Goal: Transaction & Acquisition: Subscribe to service/newsletter

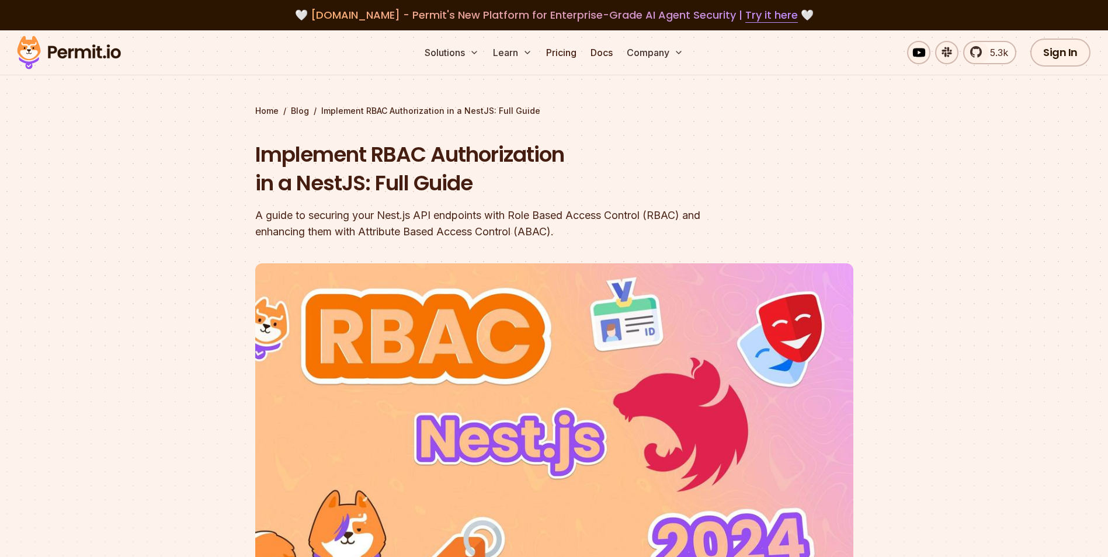
click at [104, 51] on img at bounding box center [69, 53] width 114 height 40
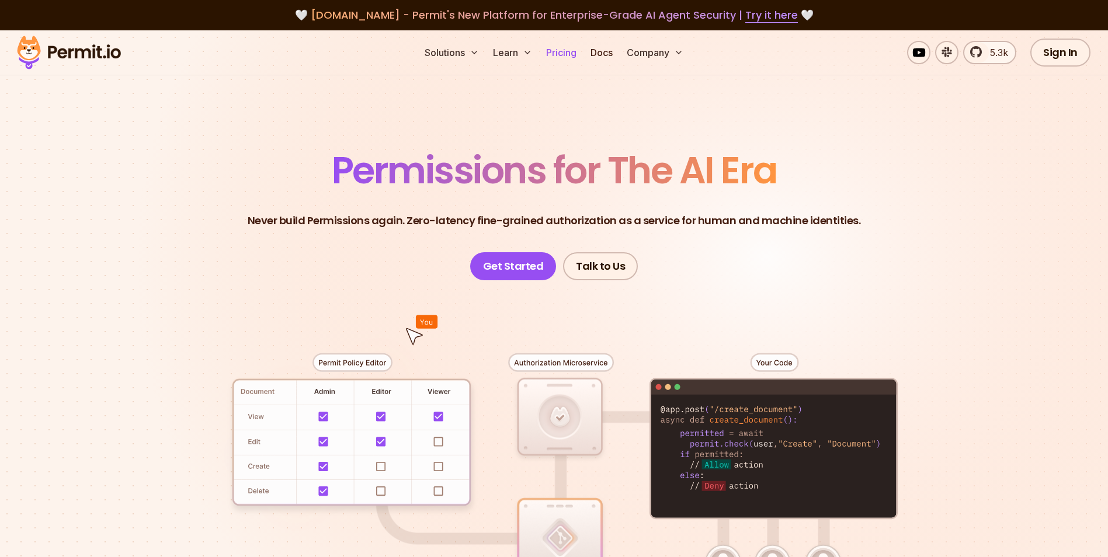
click at [567, 52] on link "Pricing" at bounding box center [561, 52] width 40 height 23
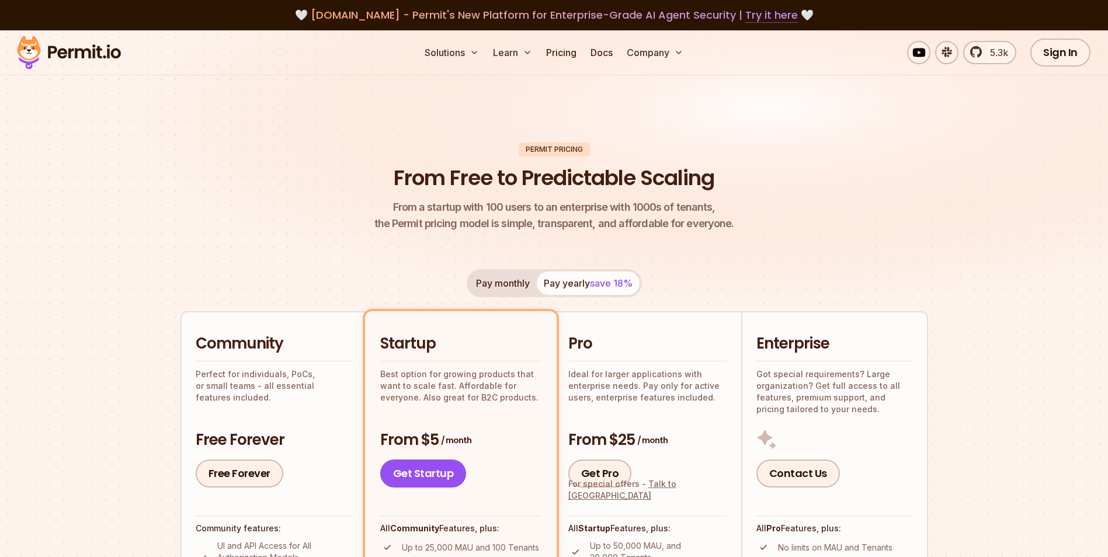
click at [763, 18] on link "Try it here" at bounding box center [771, 15] width 53 height 15
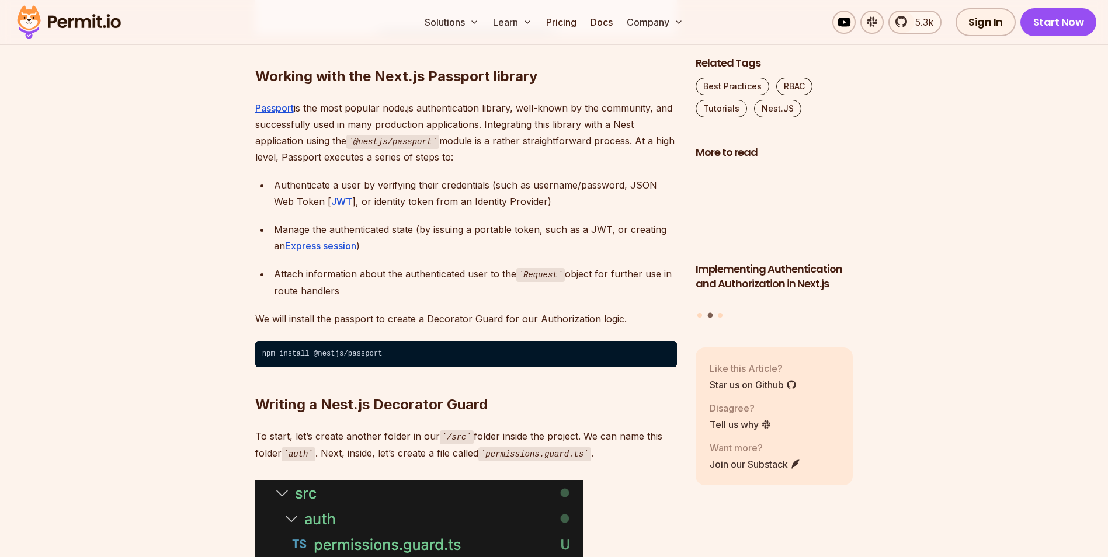
scroll to position [1869, 0]
